Goal: Transaction & Acquisition: Obtain resource

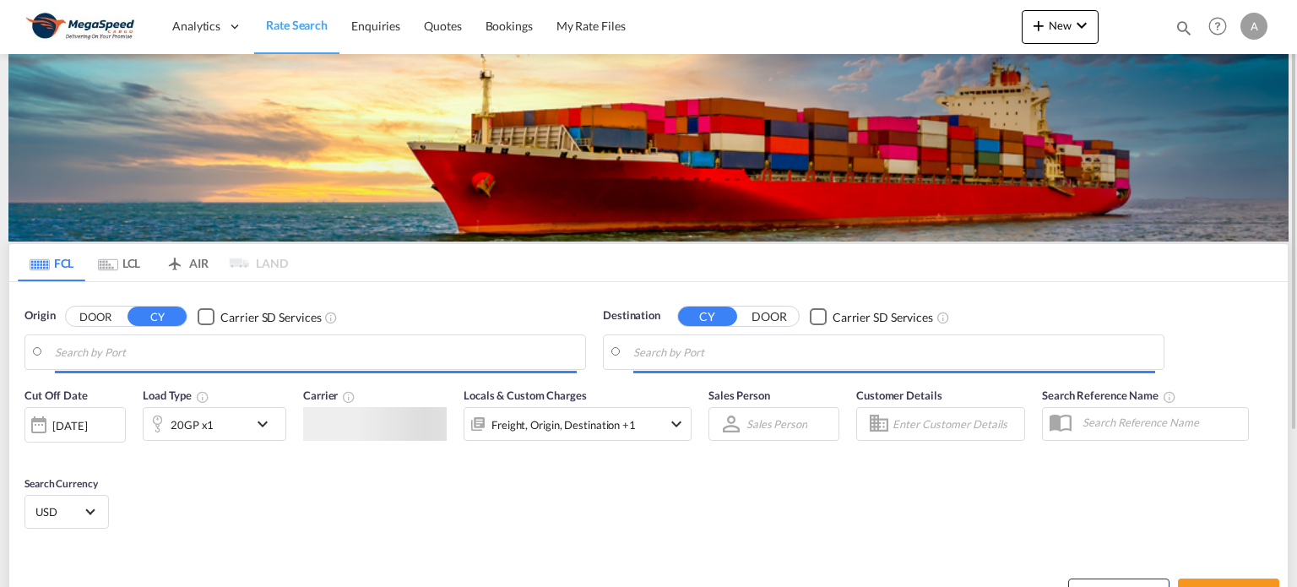
type input "[GEOGRAPHIC_DATA], [GEOGRAPHIC_DATA]"
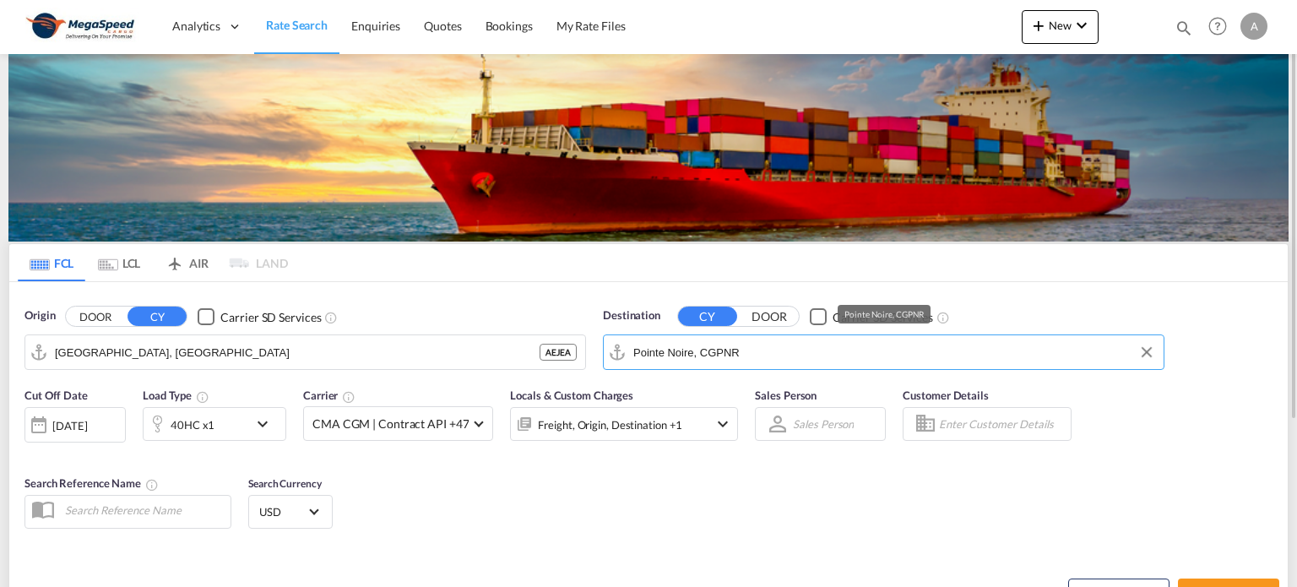
click at [770, 350] on input "Pointe Noire, CGPNR" at bounding box center [894, 351] width 522 height 25
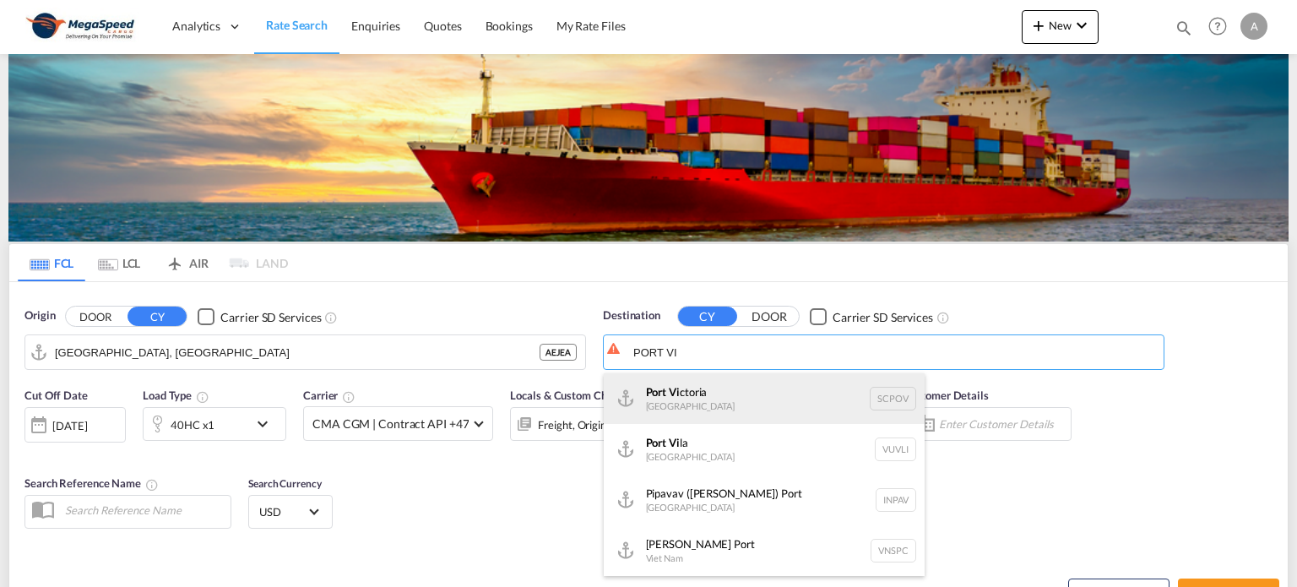
click at [658, 404] on div "[GEOGRAPHIC_DATA] [GEOGRAPHIC_DATA] SCPOV" at bounding box center [764, 398] width 321 height 51
type input "[GEOGRAPHIC_DATA], [GEOGRAPHIC_DATA]"
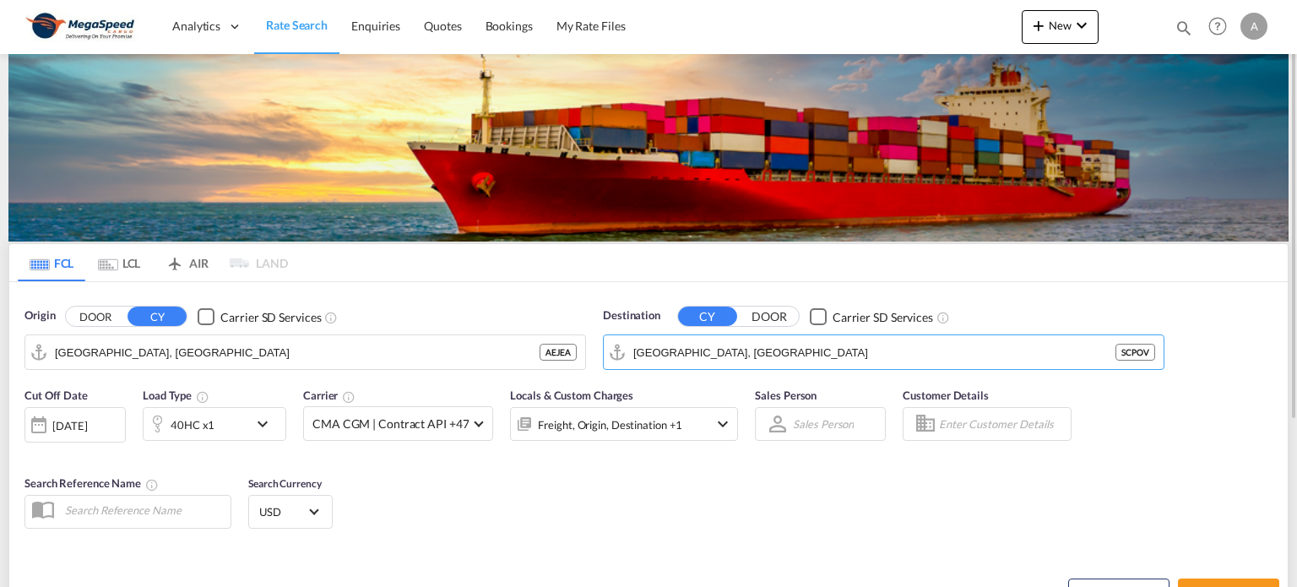
click at [258, 423] on md-icon "icon-chevron-down" at bounding box center [266, 424] width 29 height 20
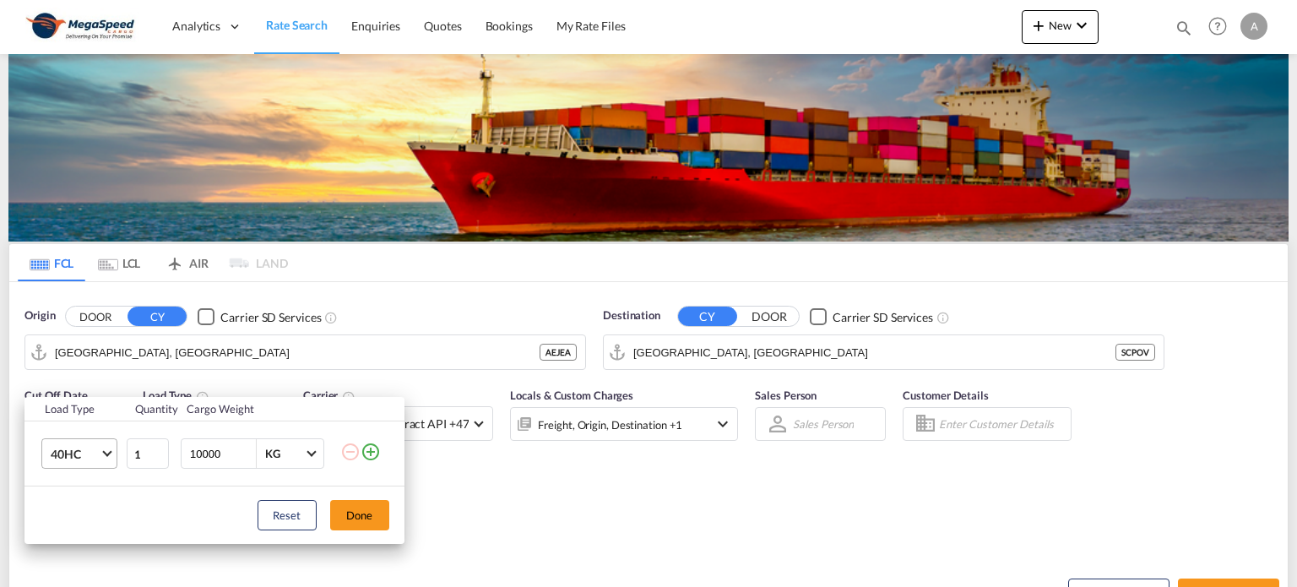
click at [111, 458] on md-select-value "40HC" at bounding box center [83, 453] width 68 height 29
click at [84, 374] on md-option "20GP" at bounding box center [93, 372] width 115 height 41
click at [358, 506] on button "Done" at bounding box center [359, 515] width 59 height 30
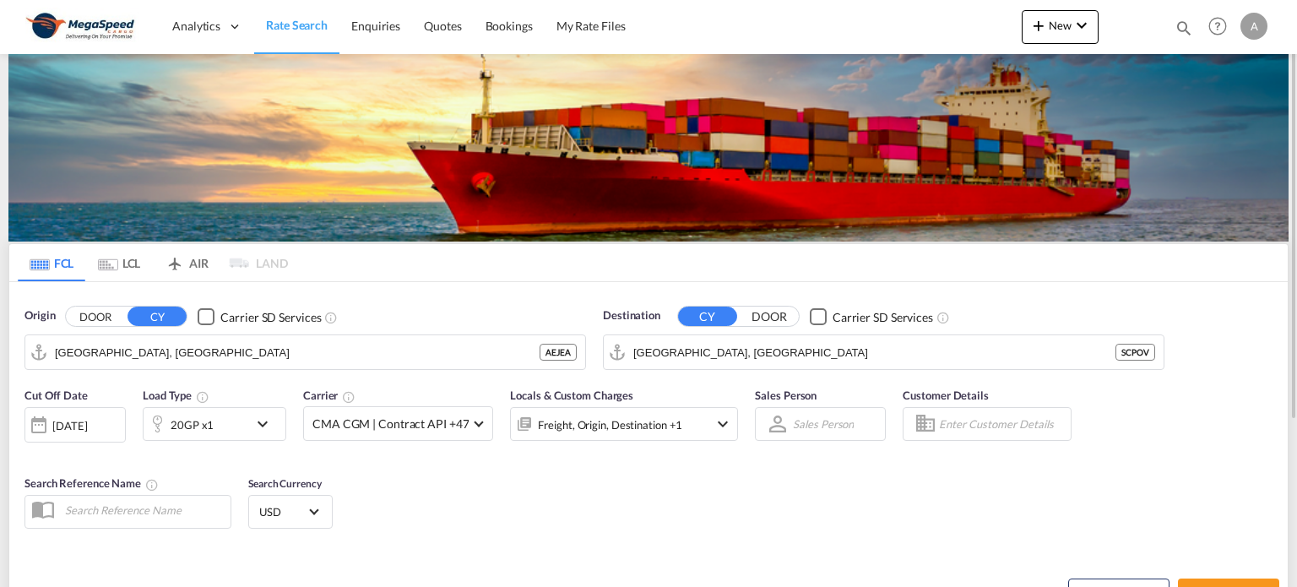
scroll to position [169, 0]
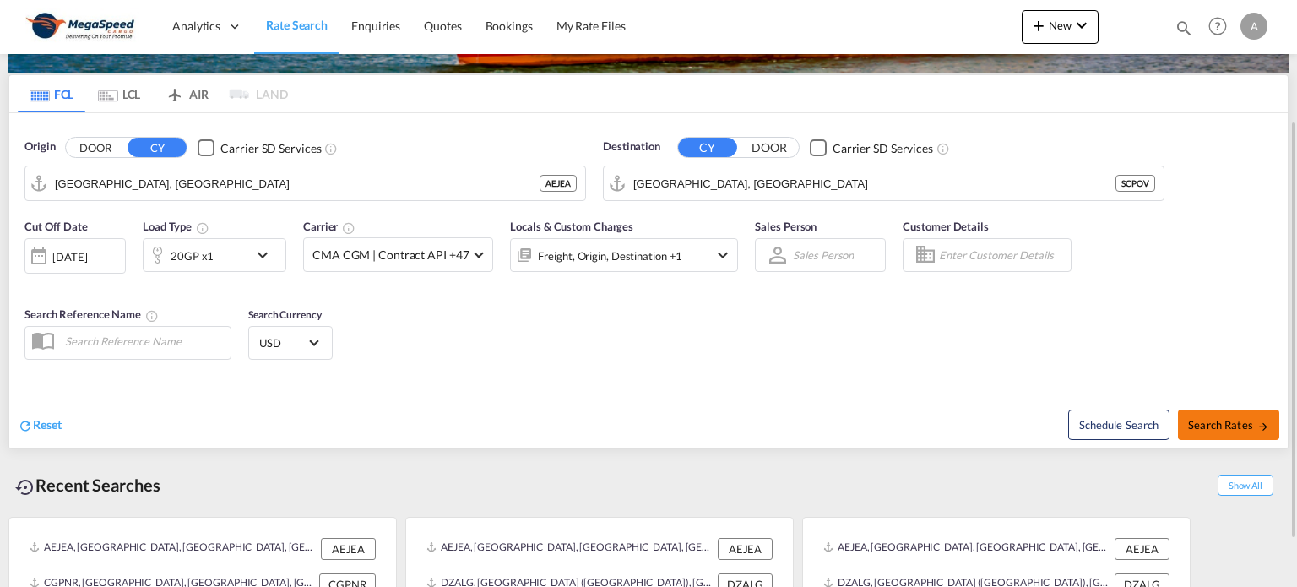
click at [1220, 421] on span "Search Rates" at bounding box center [1228, 425] width 81 height 14
type input "AEJEA to SCPOV / [DATE]"
